Goal: Transaction & Acquisition: Download file/media

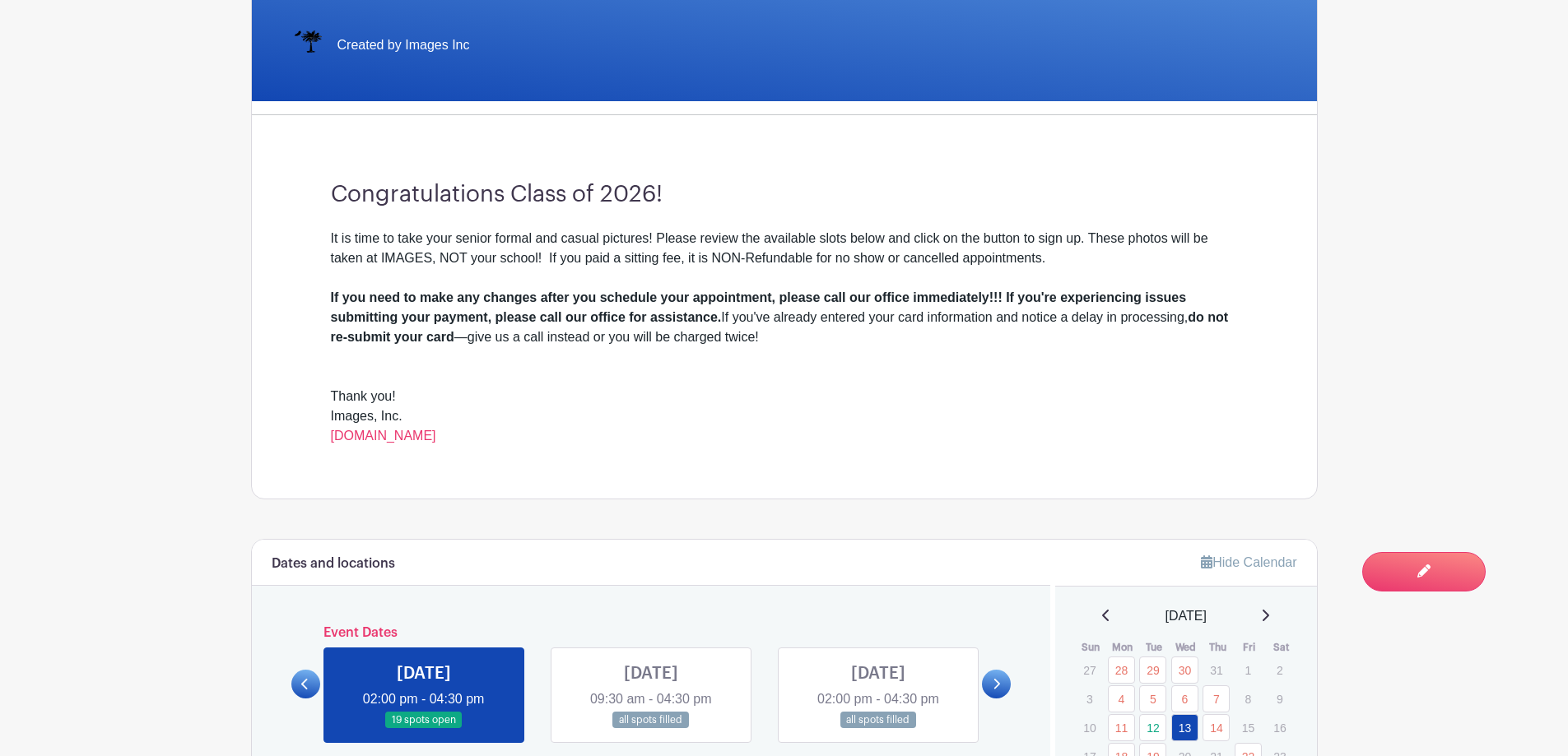
scroll to position [577, 0]
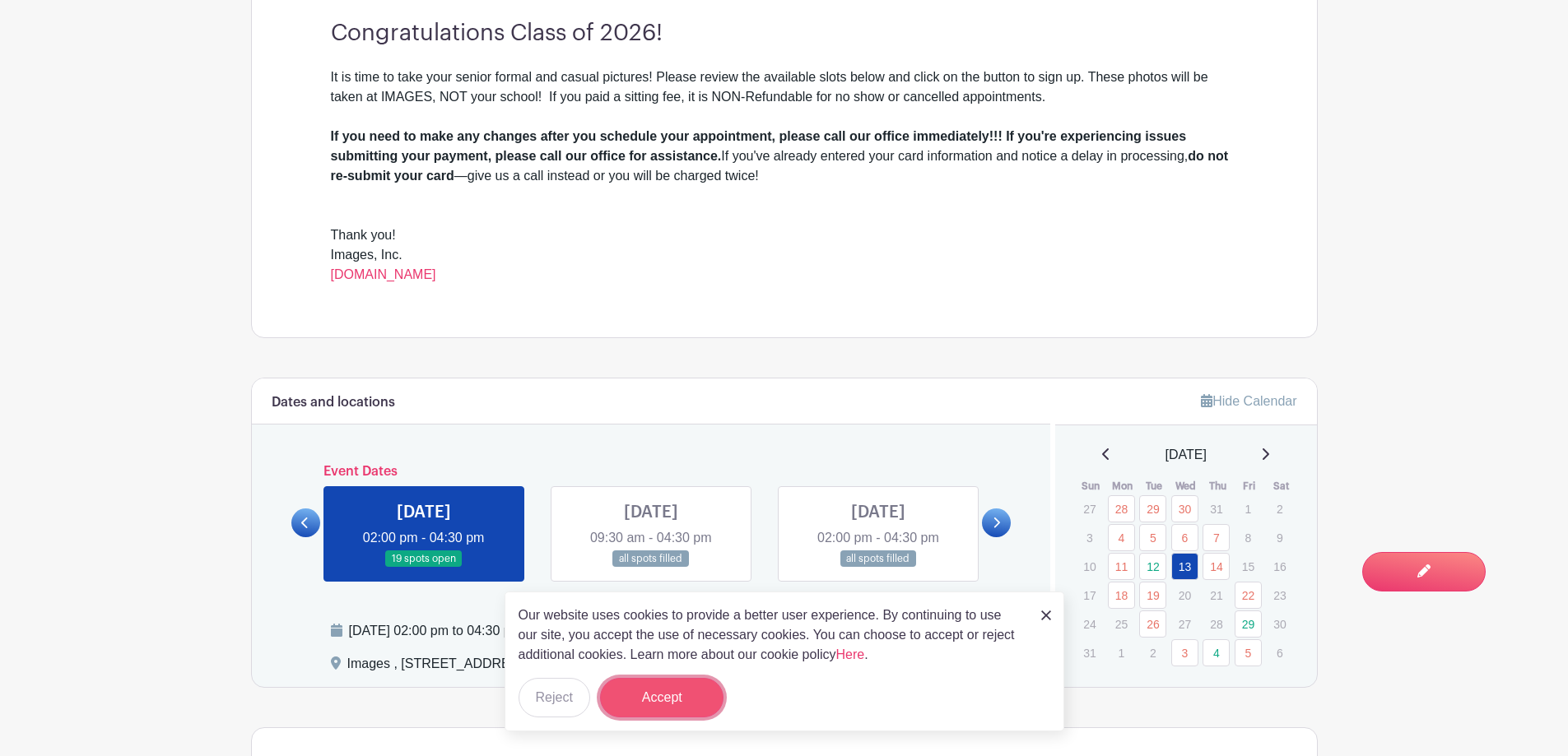
click at [638, 689] on button "Accept" at bounding box center [661, 697] width 124 height 39
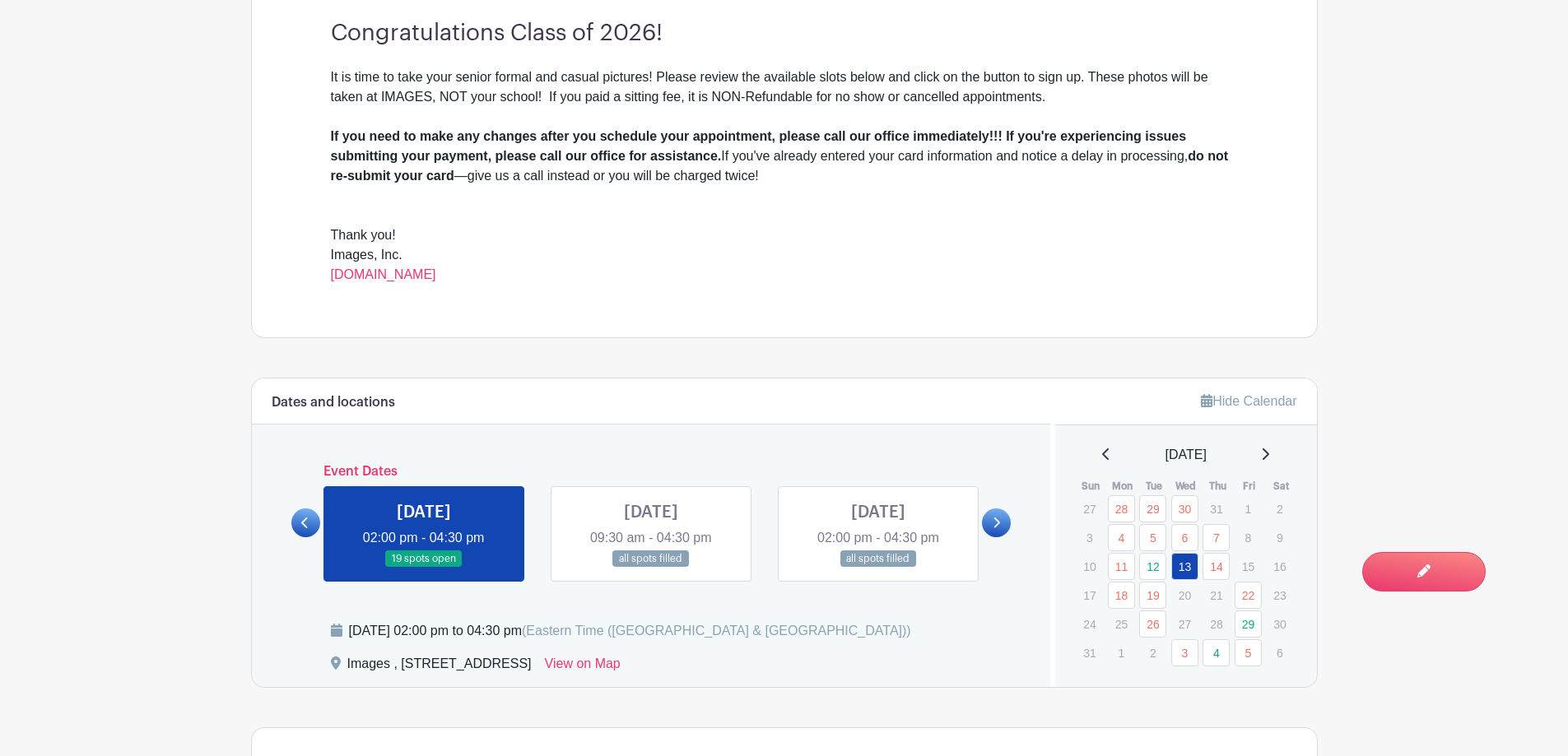
scroll to position [741, 0]
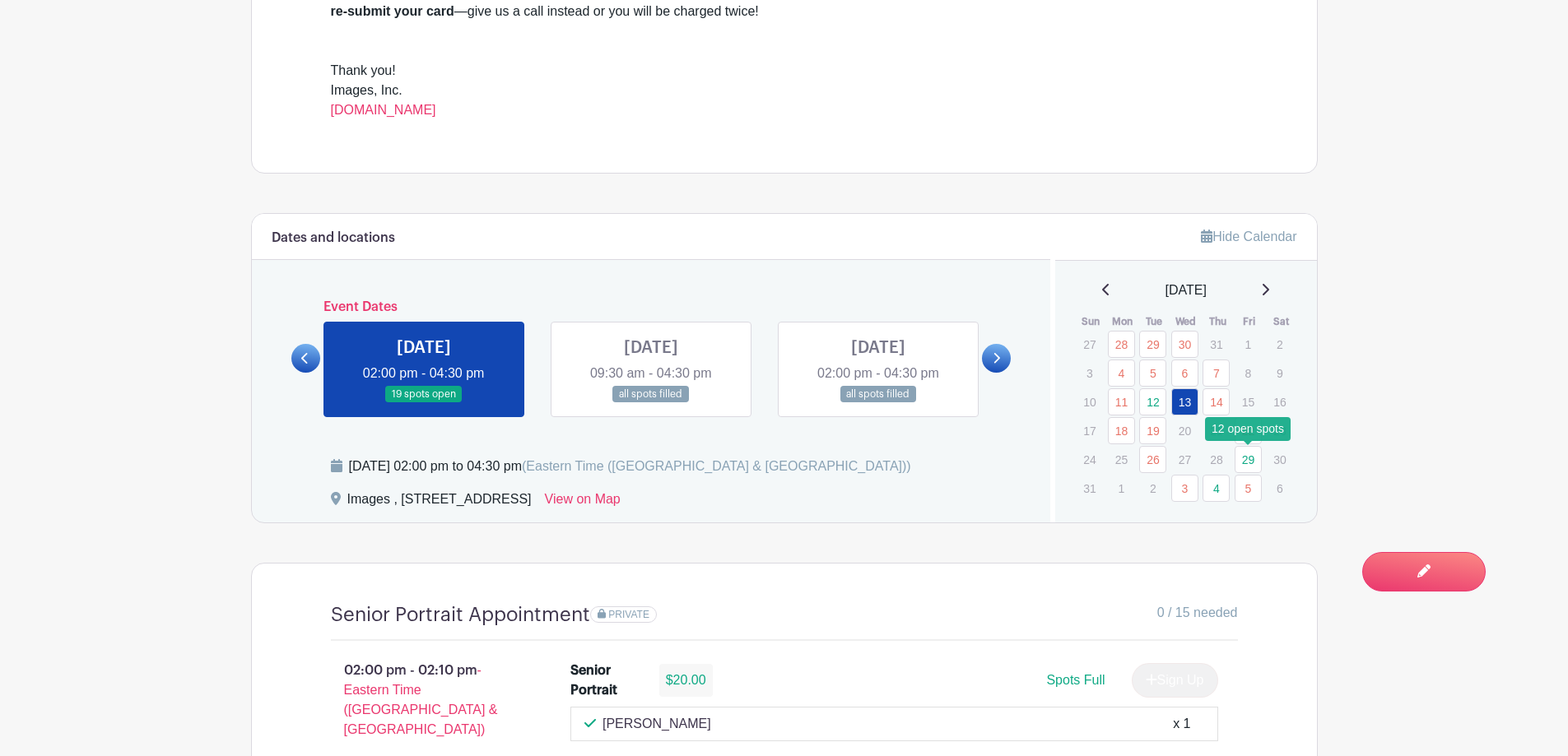
click at [1256, 466] on link "29" at bounding box center [1248, 459] width 27 height 27
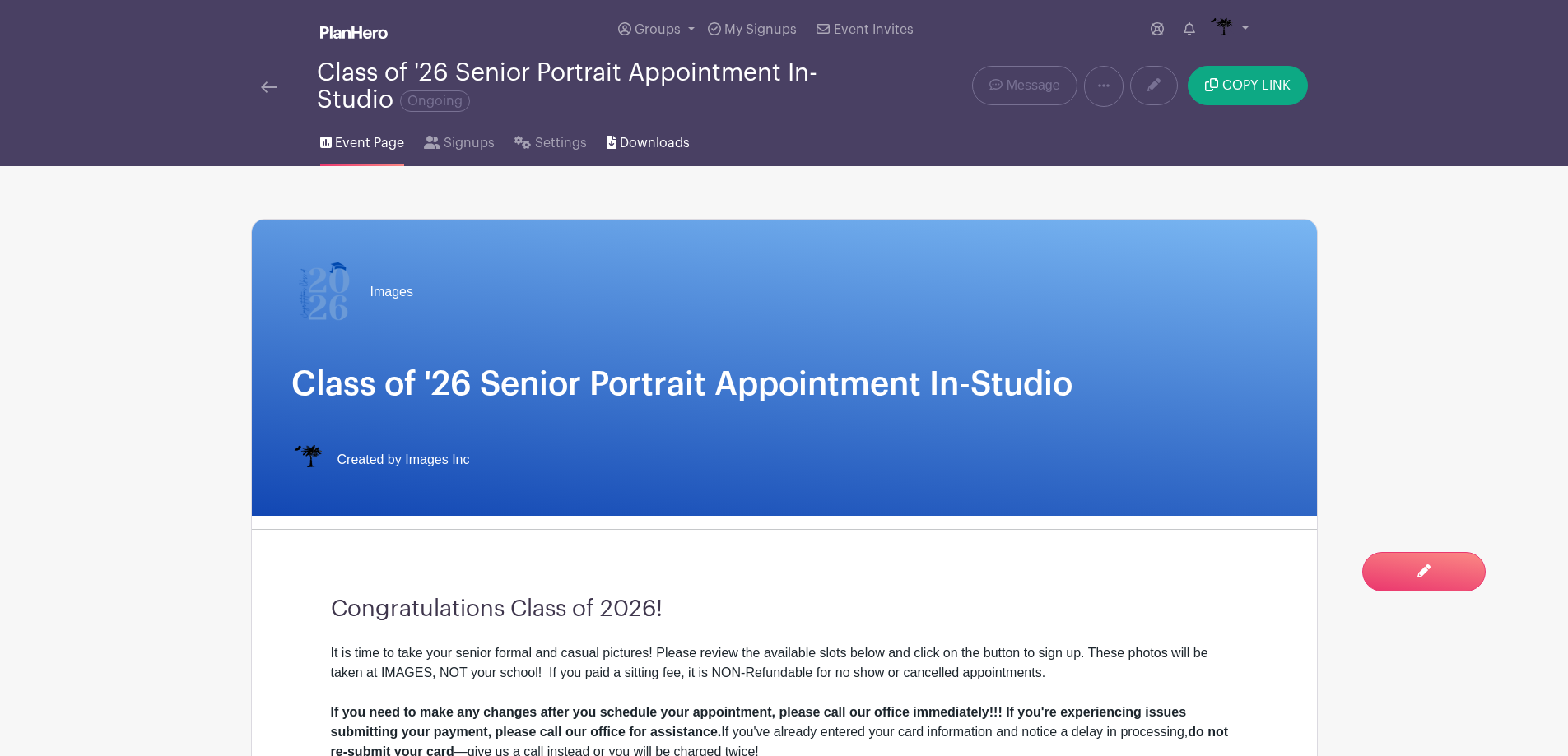
click at [646, 144] on span "Downloads" at bounding box center [654, 142] width 70 height 20
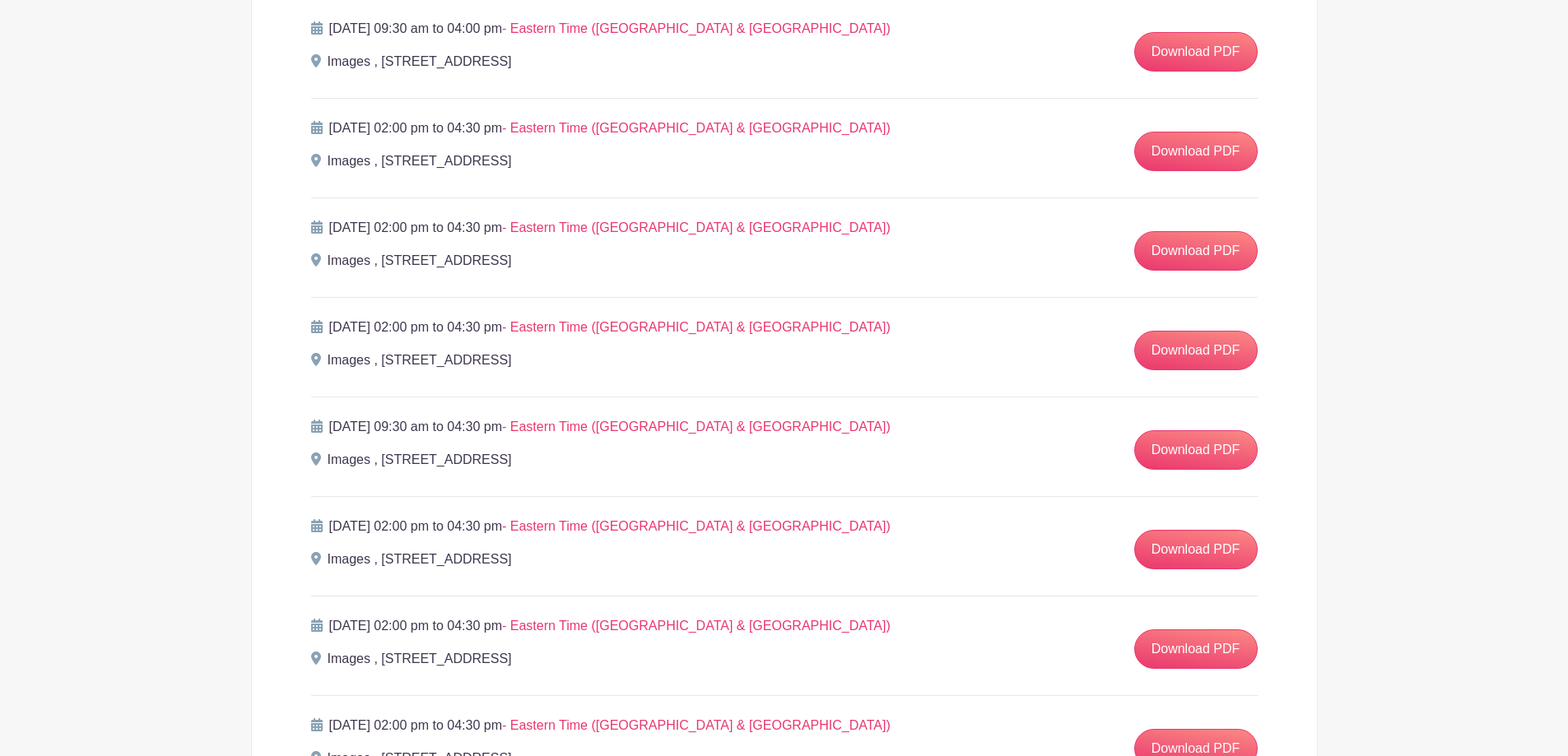
scroll to position [3375, 0]
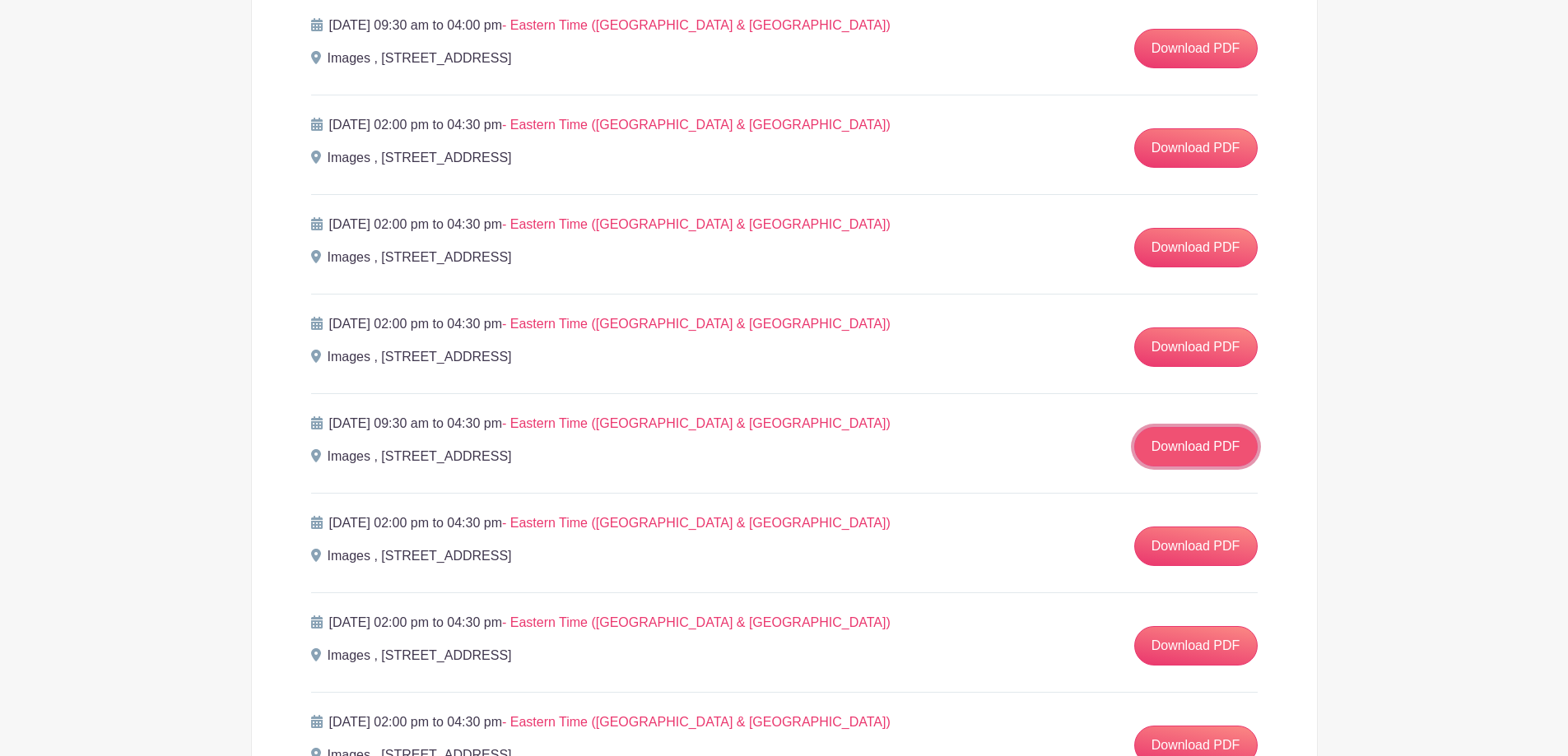
click at [1189, 444] on link "Download PDF" at bounding box center [1196, 446] width 124 height 39
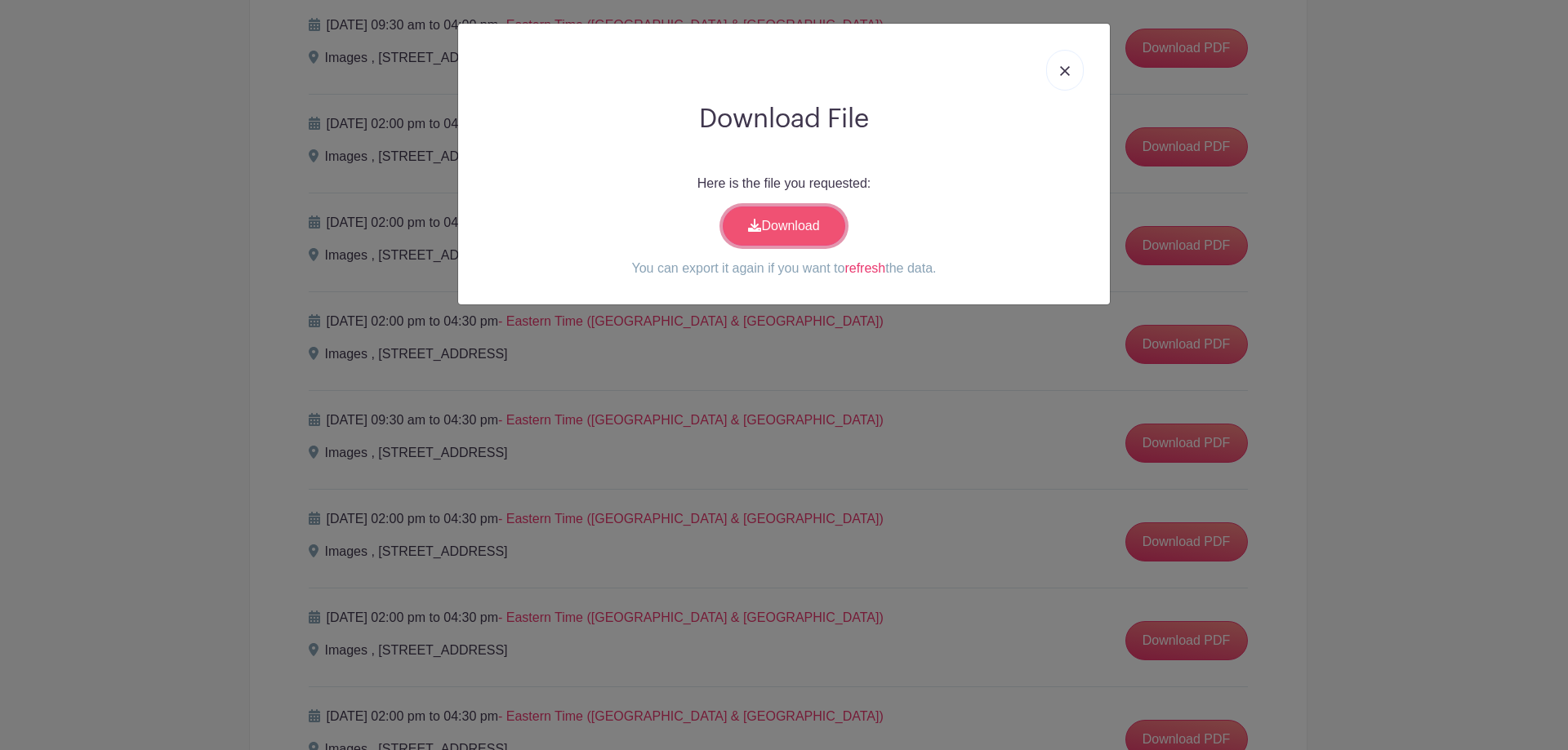
click at [800, 224] on link "Download" at bounding box center [784, 226] width 123 height 39
click at [1059, 66] on link at bounding box center [1065, 70] width 38 height 41
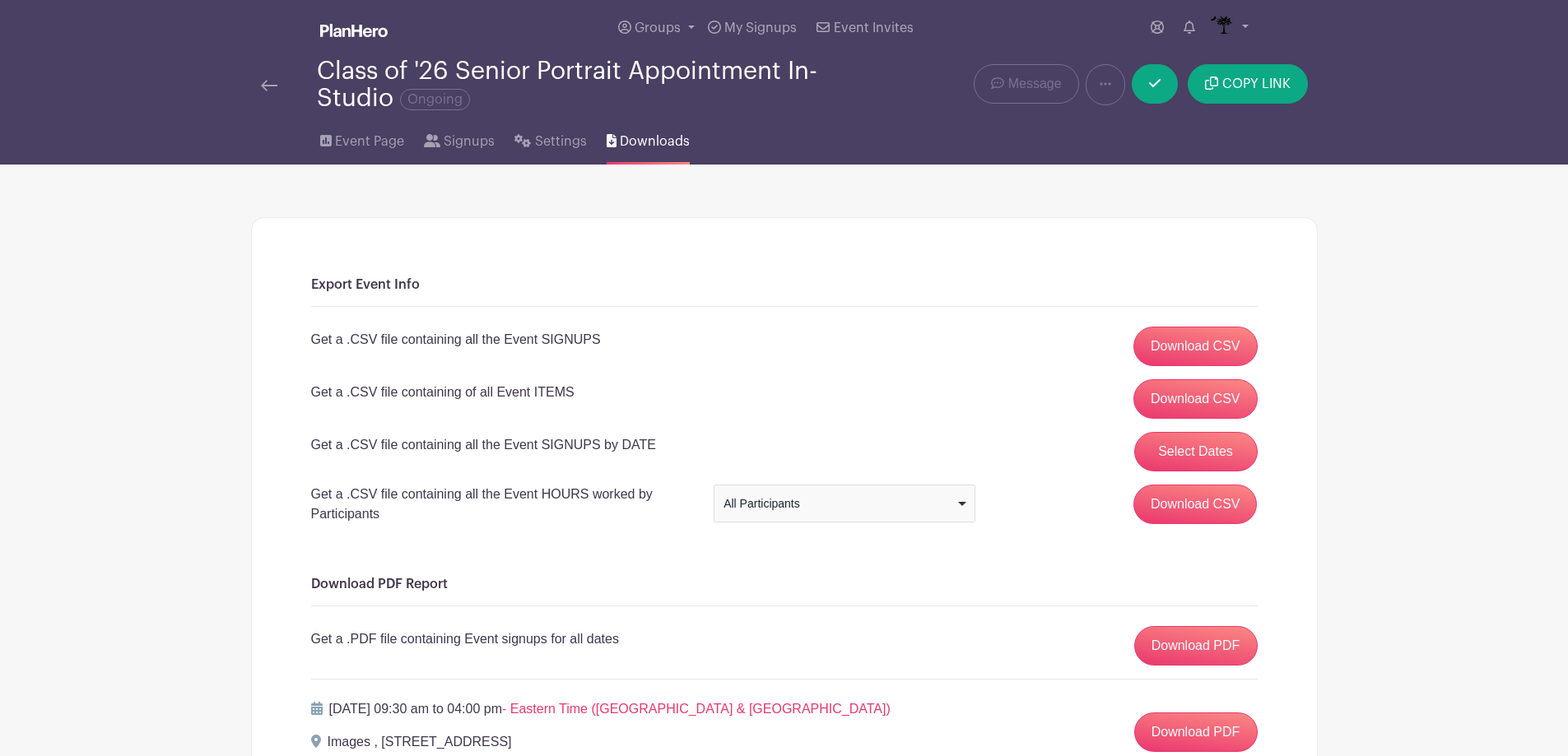
scroll to position [0, 0]
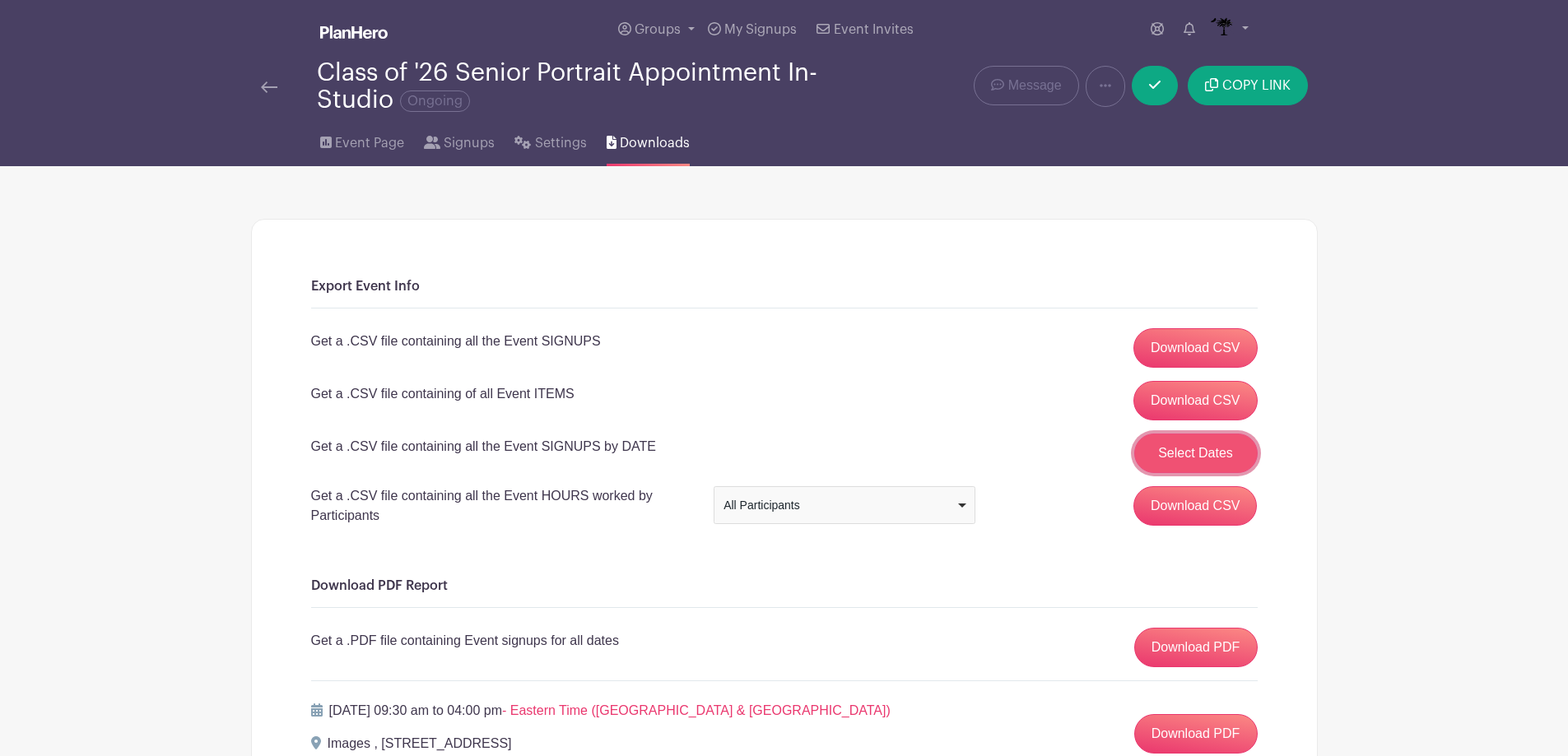
click at [1168, 461] on button "Select Dates" at bounding box center [1196, 453] width 124 height 39
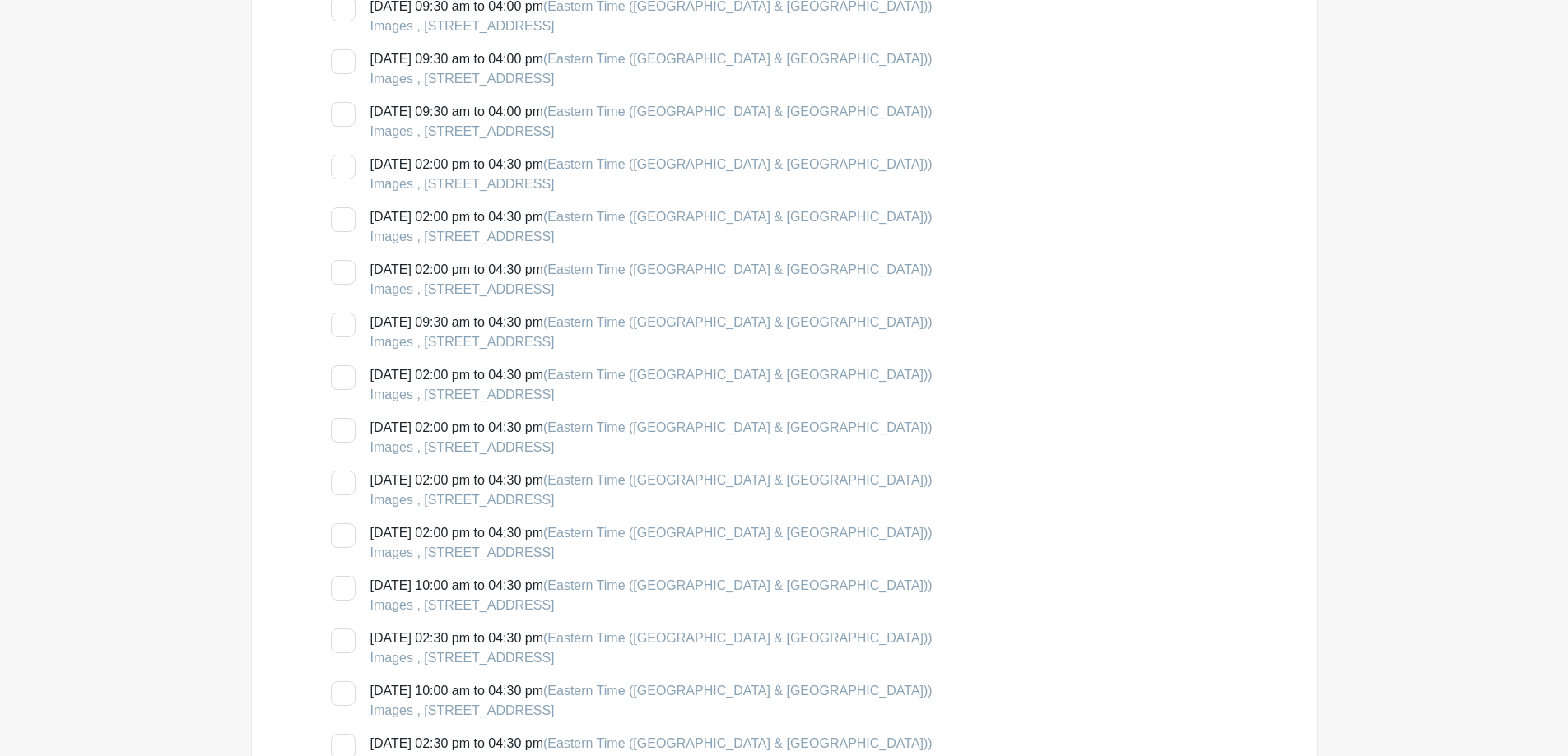
scroll to position [1810, 0]
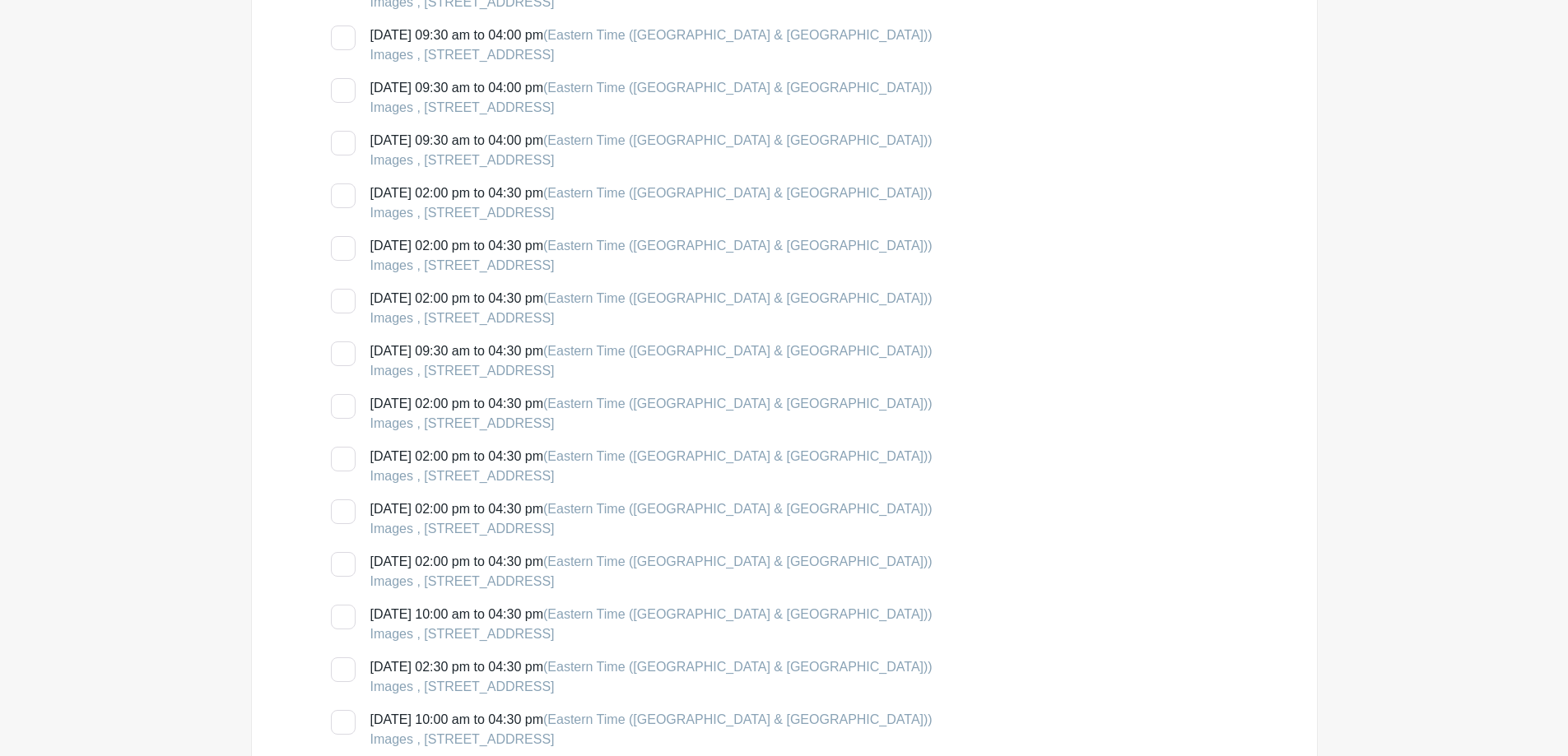
click at [349, 362] on div at bounding box center [343, 353] width 25 height 25
click at [341, 352] on input "[DATE] 09:30 am to 04:30 pm (Eastern Time ([GEOGRAPHIC_DATA] & [GEOGRAPHIC_DATA…" at bounding box center [337, 347] width 11 height 11
checkbox input "true"
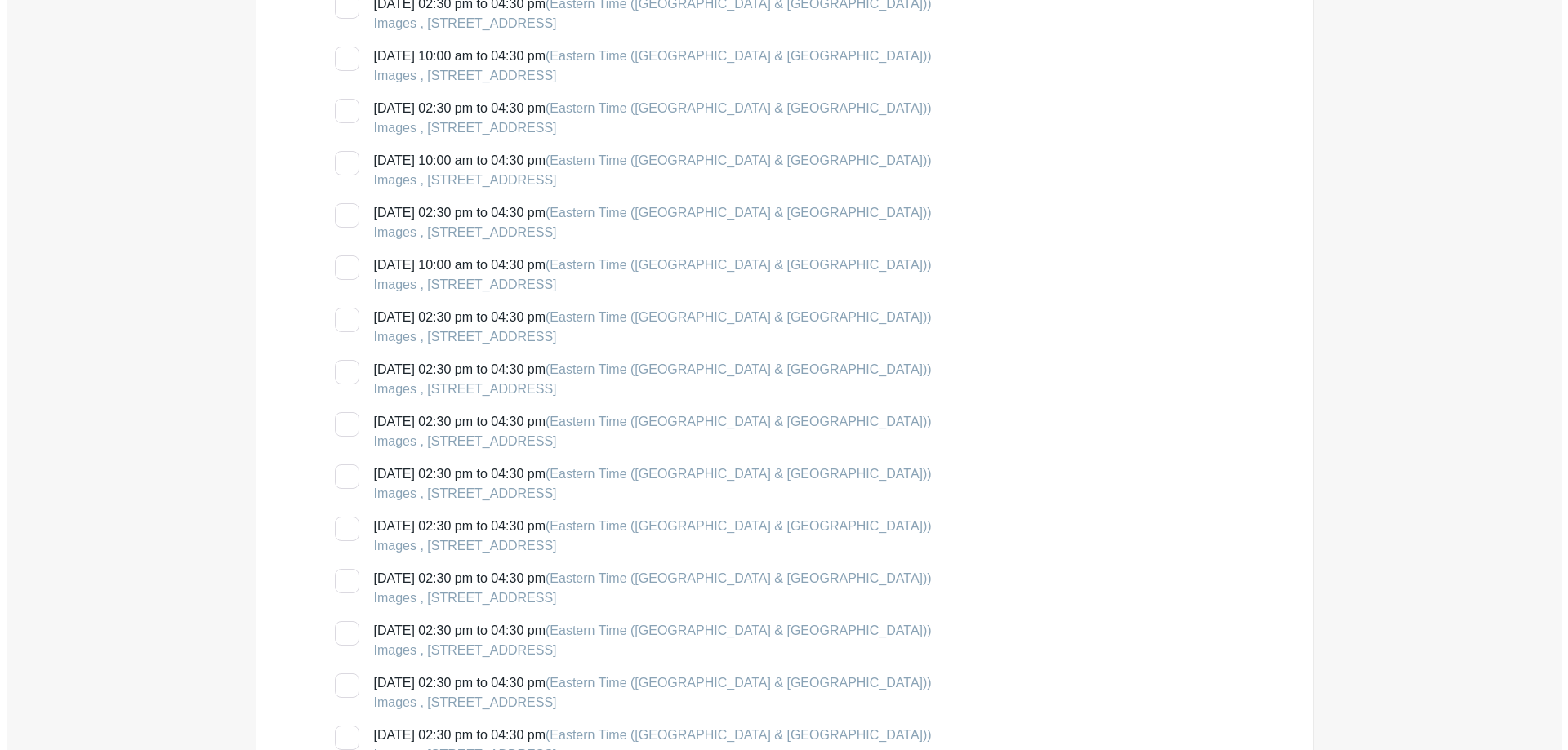
scroll to position [2858, 0]
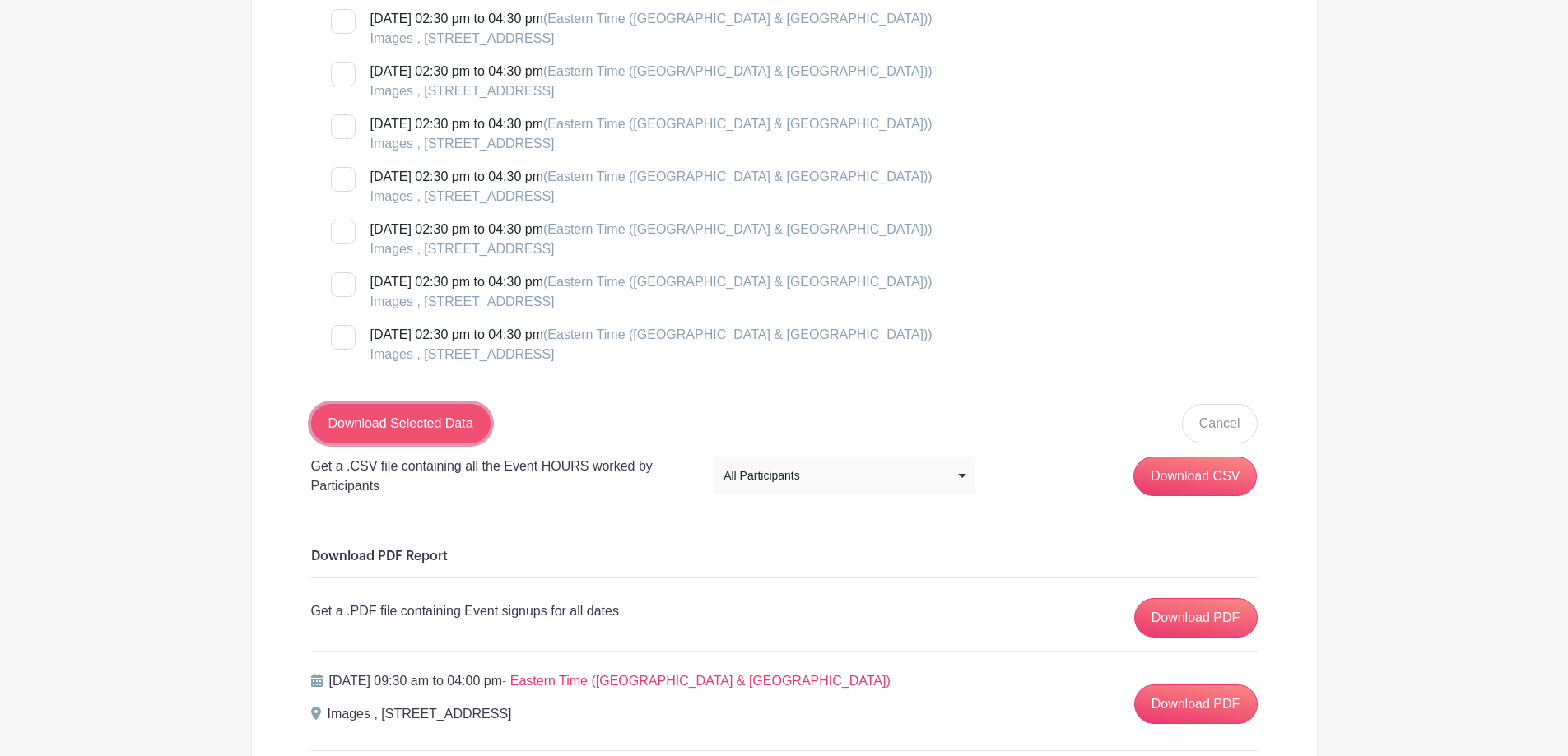
click at [474, 425] on input "Download Selected Data" at bounding box center [401, 424] width 179 height 39
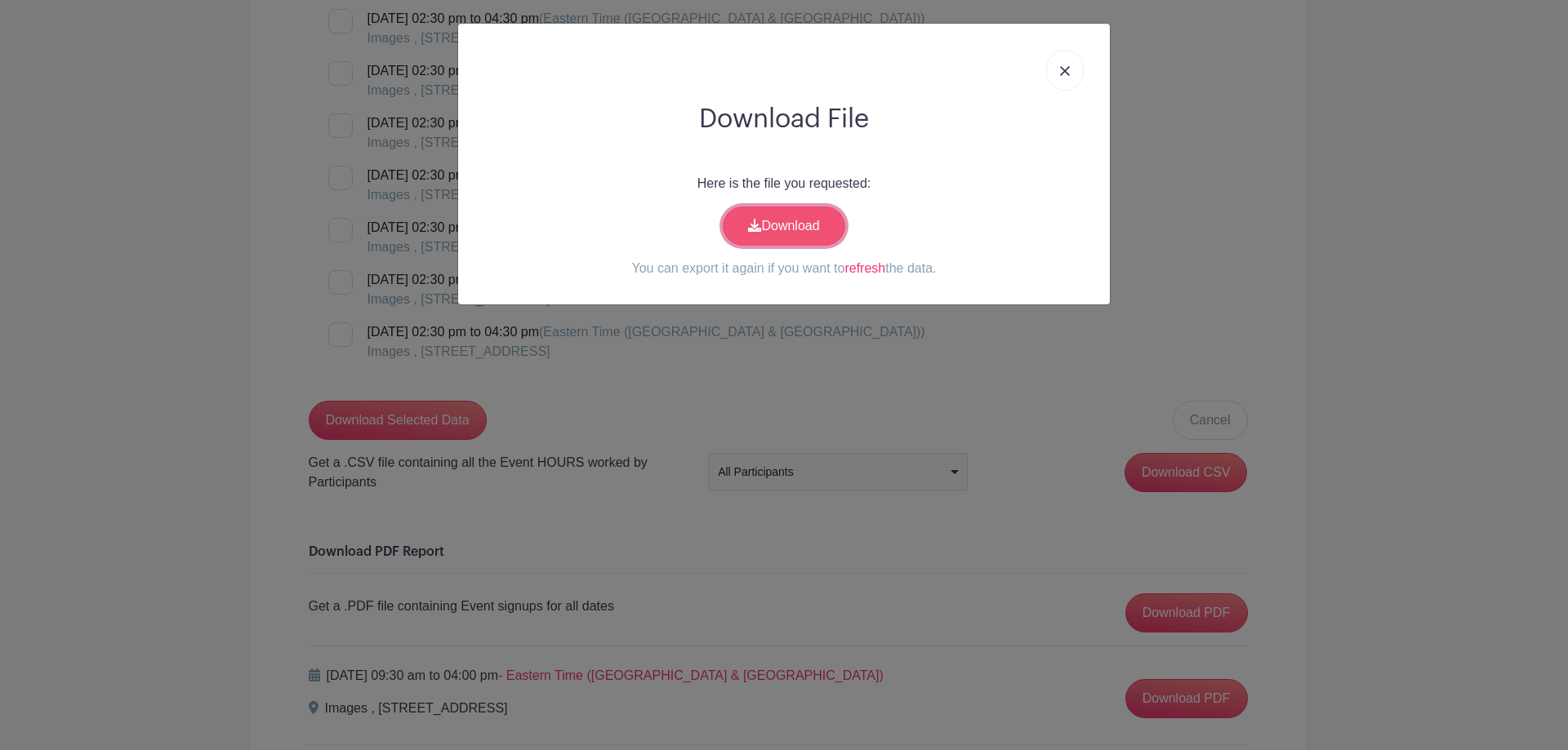
click at [777, 221] on link "Download" at bounding box center [784, 226] width 123 height 39
